Goal: Information Seeking & Learning: Learn about a topic

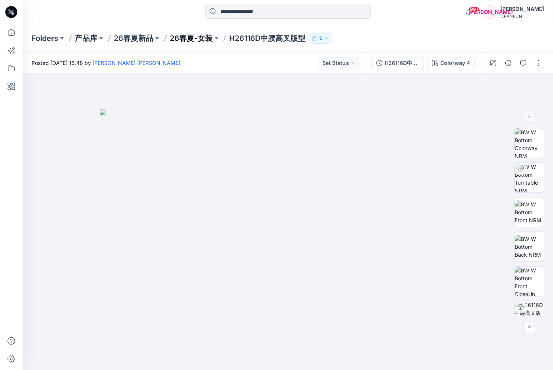
click at [180, 39] on p "26春夏-女装" at bounding box center [191, 38] width 43 height 11
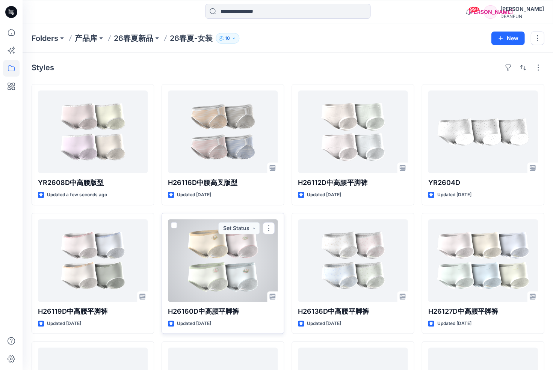
click at [230, 284] on div at bounding box center [223, 260] width 110 height 83
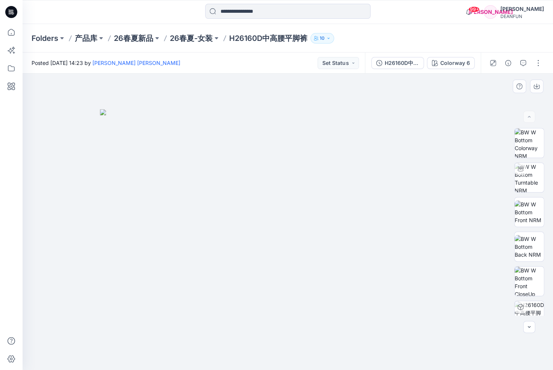
drag, startPoint x: 293, startPoint y: 272, endPoint x: 388, endPoint y: 275, distance: 94.7
click at [388, 273] on img at bounding box center [288, 239] width 376 height 261
click at [397, 64] on div "H26160D中高腰平脚裤" at bounding box center [401, 63] width 35 height 8
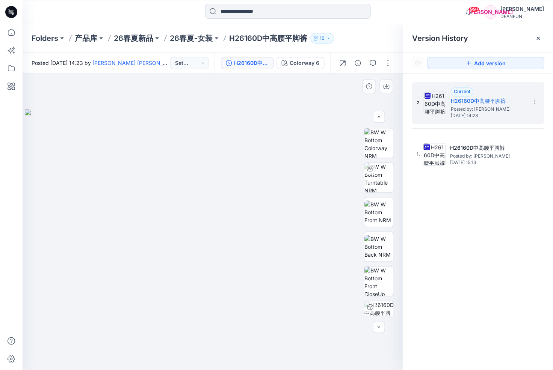
scroll to position [50, 0]
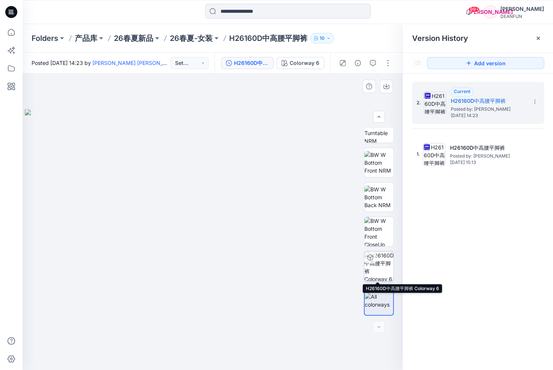
click at [376, 269] on img at bounding box center [378, 266] width 29 height 29
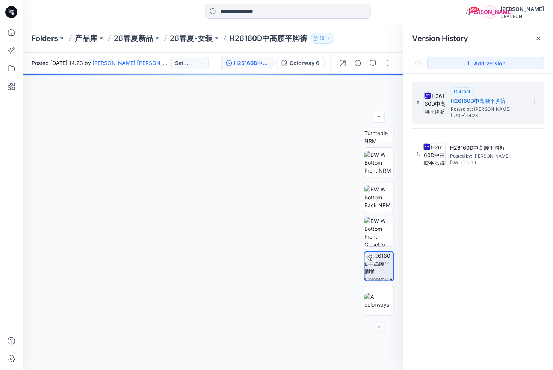
drag, startPoint x: 338, startPoint y: 319, endPoint x: 335, endPoint y: 319, distance: 3.8
click at [338, 319] on div at bounding box center [213, 222] width 380 height 297
click at [379, 231] on img at bounding box center [378, 231] width 29 height 29
